Goal: Task Accomplishment & Management: Use online tool/utility

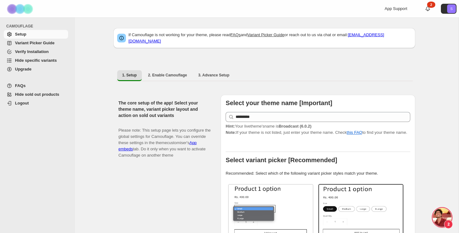
scroll to position [1110, 0]
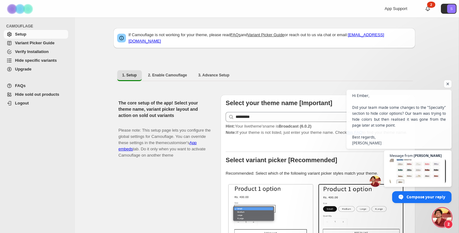
click at [30, 63] on span "Hide specific variants" at bounding box center [36, 60] width 42 height 5
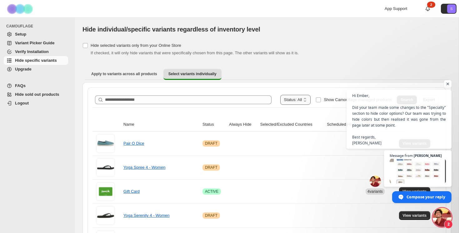
scroll to position [1110, 0]
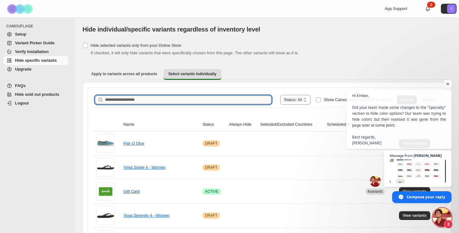
click at [205, 98] on input "Search product name" at bounding box center [188, 100] width 167 height 9
type input "**********"
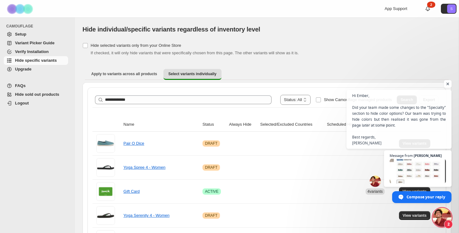
click at [448, 83] on span "Open chat" at bounding box center [448, 84] width 8 height 8
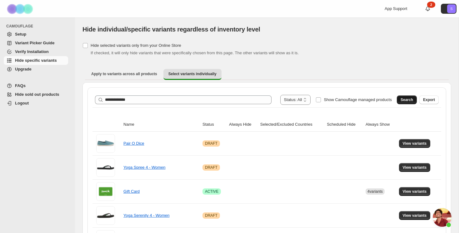
click at [411, 100] on span "Search" at bounding box center [407, 100] width 13 height 5
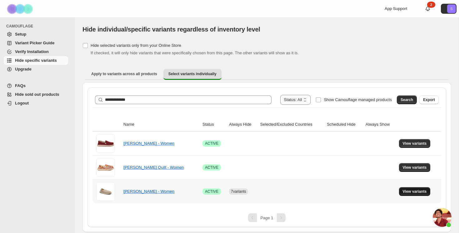
click at [404, 191] on span "View variants" at bounding box center [415, 191] width 24 height 5
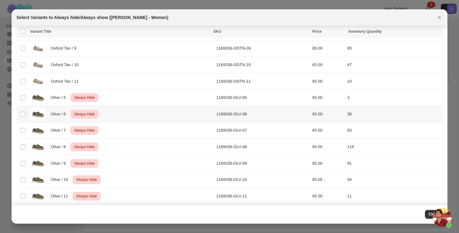
scroll to position [85, 0]
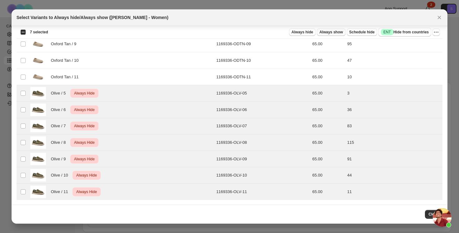
click at [326, 33] on span "Always show" at bounding box center [330, 32] width 23 height 5
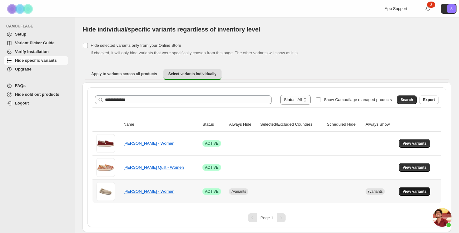
click at [405, 191] on span "View variants" at bounding box center [415, 191] width 24 height 5
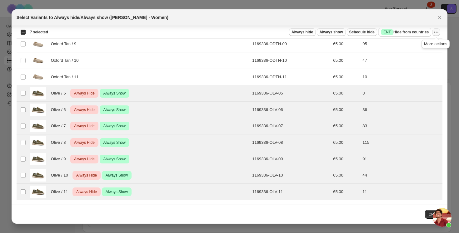
click at [439, 34] on icon "More actions" at bounding box center [436, 32] width 6 height 6
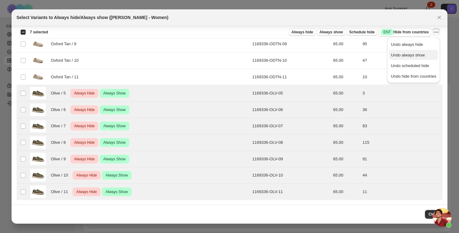
click at [409, 54] on span "Undo always show" at bounding box center [408, 55] width 34 height 5
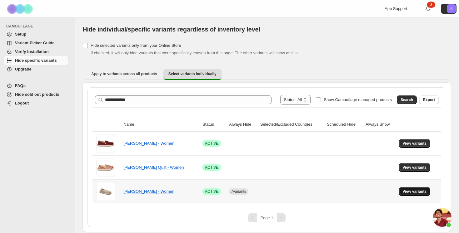
click at [409, 193] on span "View variants" at bounding box center [415, 191] width 24 height 5
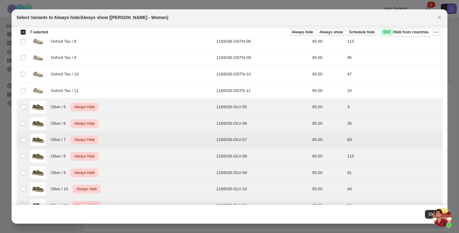
scroll to position [0, 0]
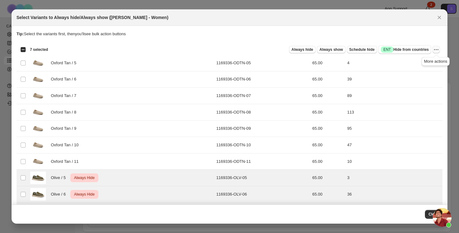
click at [434, 51] on icon "More actions" at bounding box center [436, 50] width 6 height 6
click at [415, 60] on span "Undo always hide" at bounding box center [407, 62] width 32 height 5
